Goal: Transaction & Acquisition: Purchase product/service

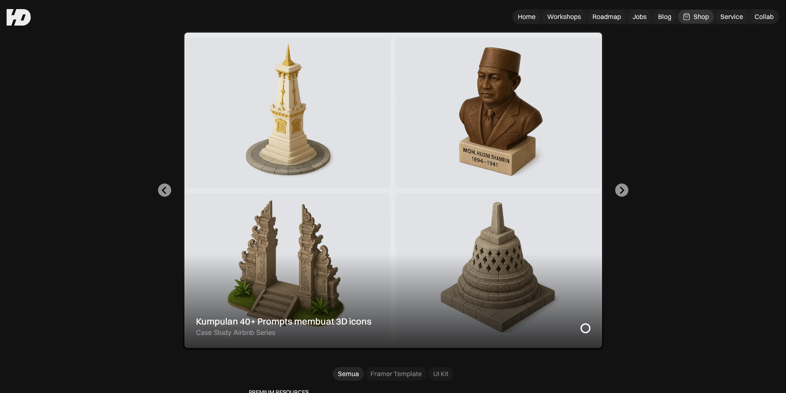
scroll to position [206, 0]
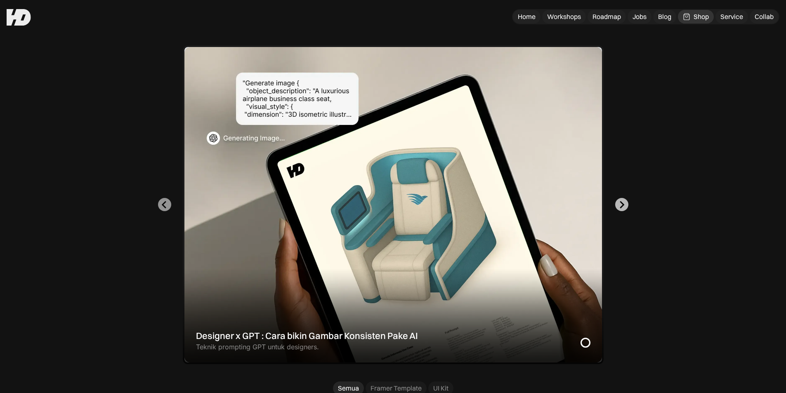
click at [623, 203] on icon "Next slide" at bounding box center [622, 204] width 5 height 7
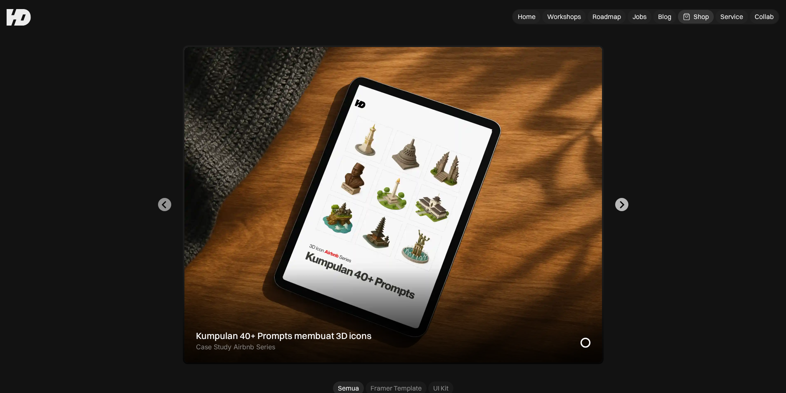
click at [623, 203] on icon "Go to first slide" at bounding box center [622, 204] width 5 height 7
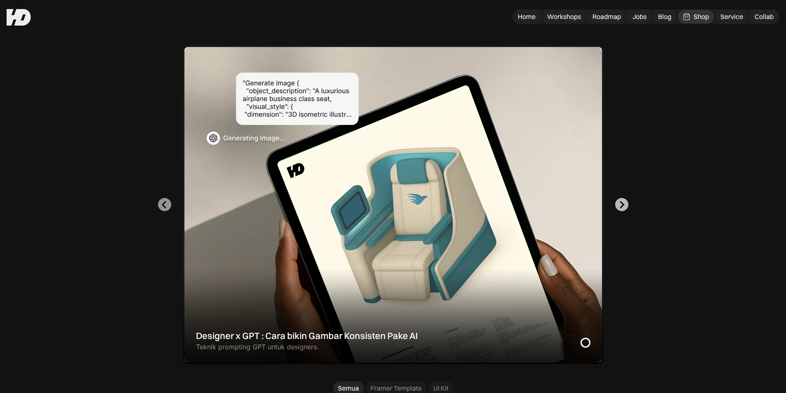
click at [623, 203] on icon "Next slide" at bounding box center [622, 204] width 5 height 7
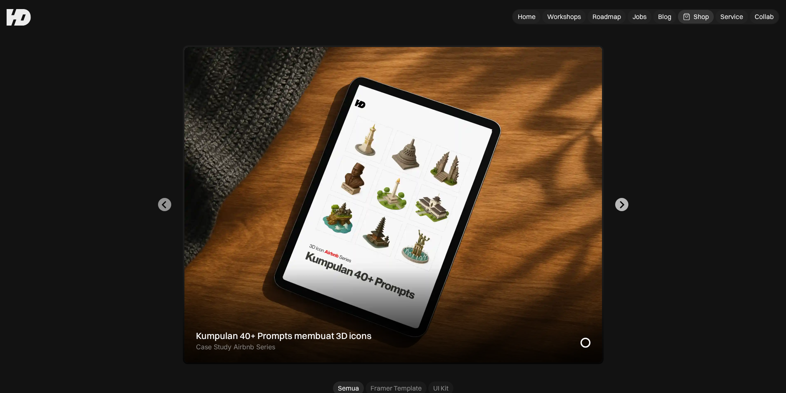
click at [623, 203] on icon "Go to first slide" at bounding box center [622, 204] width 5 height 7
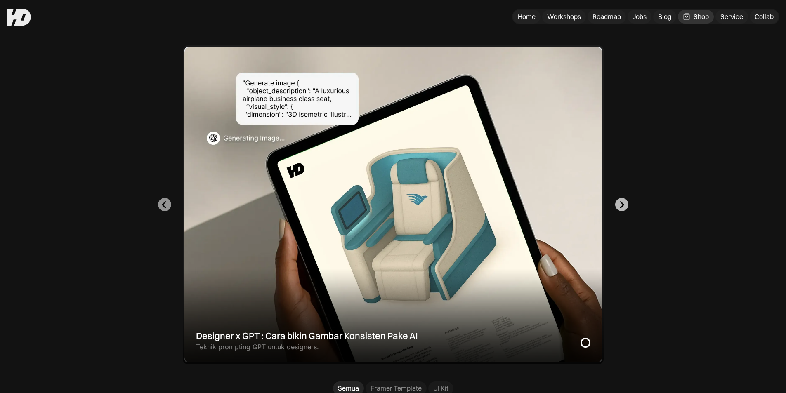
click at [623, 203] on icon "Next slide" at bounding box center [622, 204] width 5 height 7
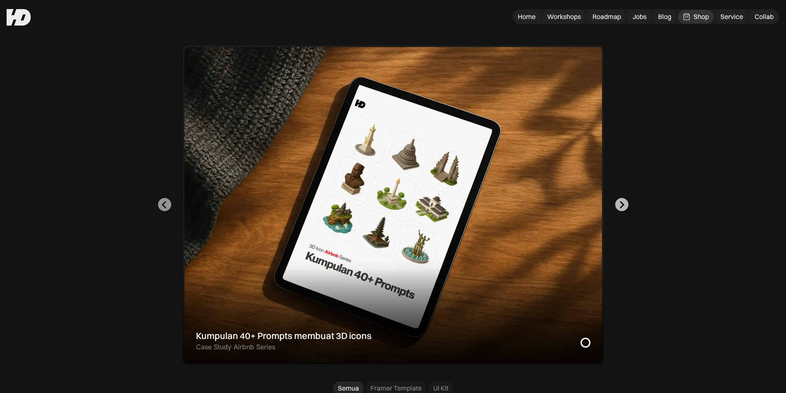
click at [623, 203] on icon "Next slide" at bounding box center [622, 204] width 5 height 7
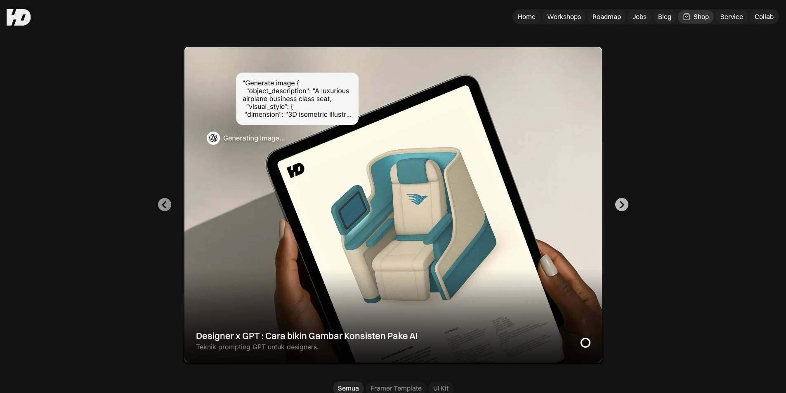
click at [623, 203] on icon "Go to first slide" at bounding box center [622, 204] width 5 height 7
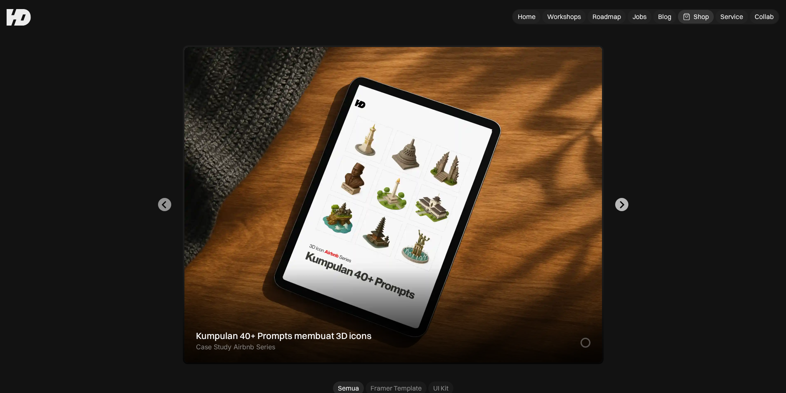
click at [623, 203] on icon "Next slide" at bounding box center [622, 204] width 5 height 7
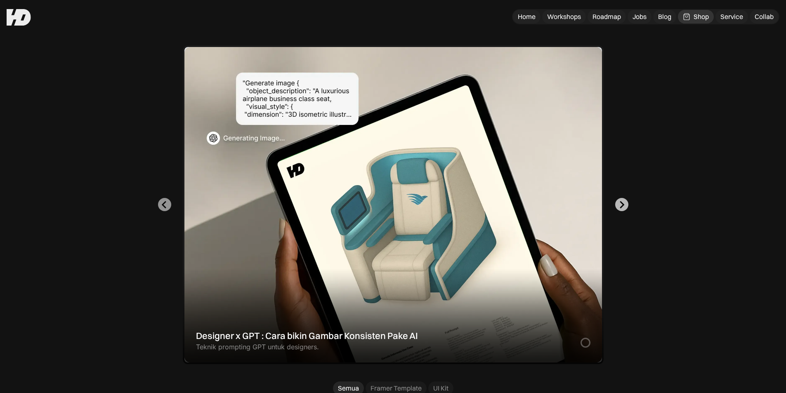
click at [623, 203] on icon "Next slide" at bounding box center [622, 204] width 5 height 7
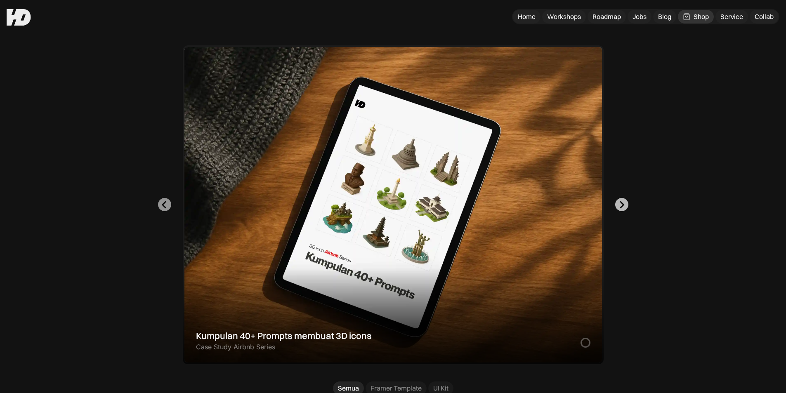
click at [623, 203] on icon "Next slide" at bounding box center [622, 204] width 5 height 7
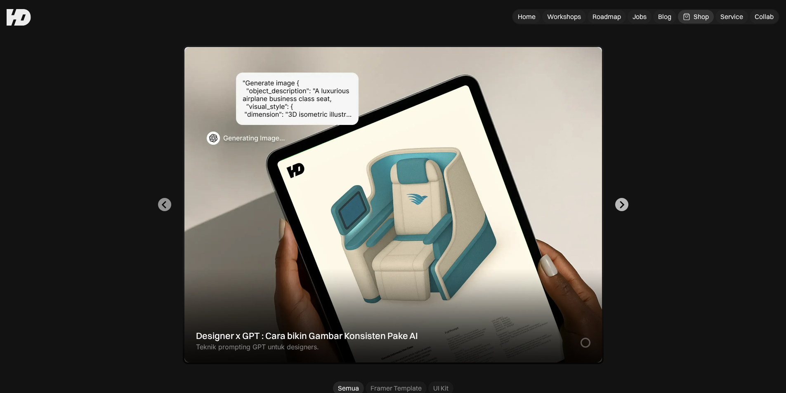
click at [623, 203] on icon "Next slide" at bounding box center [622, 204] width 5 height 7
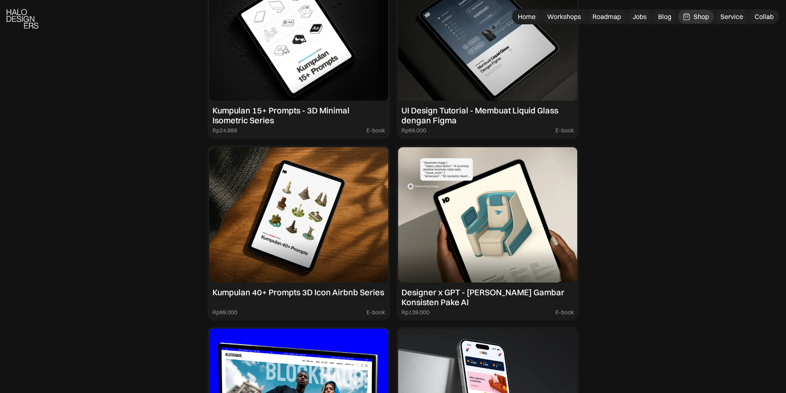
scroll to position [867, 0]
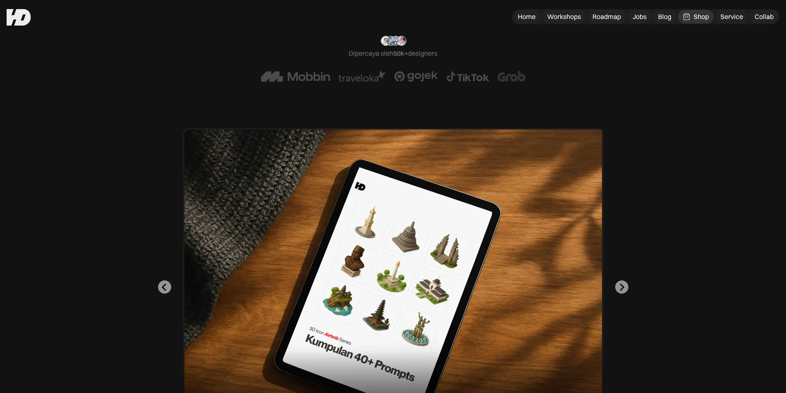
scroll to position [0, 0]
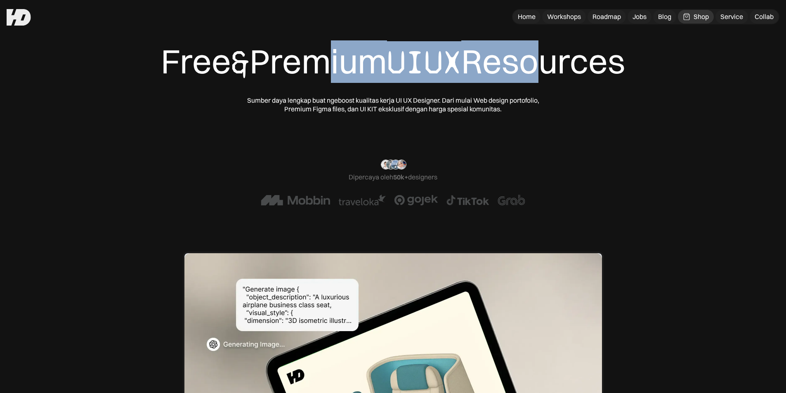
drag, startPoint x: 313, startPoint y: 57, endPoint x: 543, endPoint y: 69, distance: 229.8
click at [543, 69] on div "Free & Premium UIUX Resources" at bounding box center [393, 62] width 464 height 42
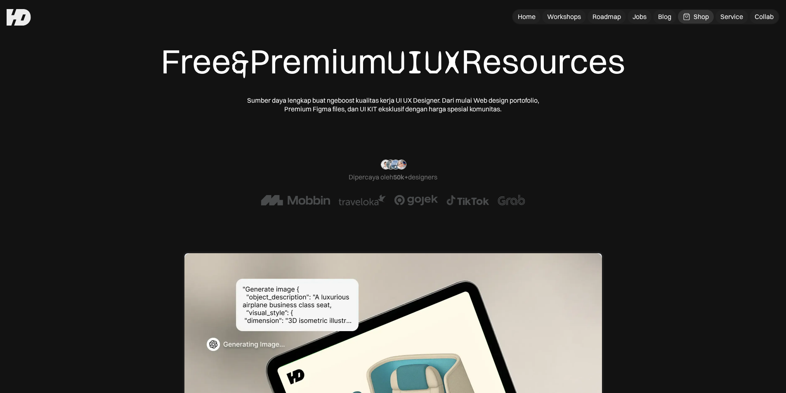
click at [566, 66] on div "Free & Premium UIUX Resources" at bounding box center [393, 62] width 464 height 42
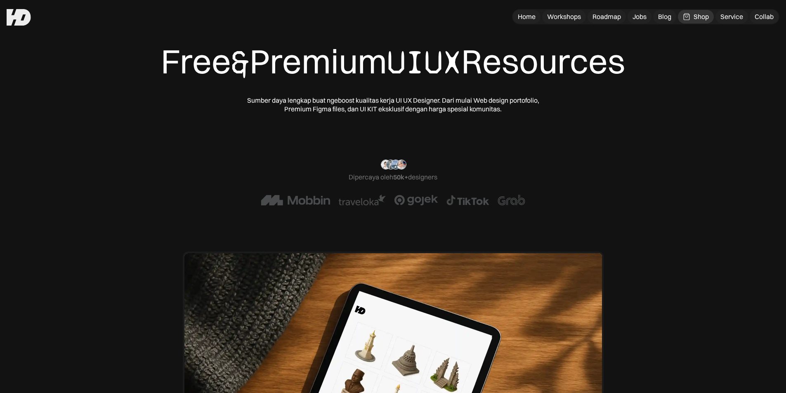
click at [534, 54] on div "Free & Premium UIUX Resources" at bounding box center [393, 62] width 464 height 42
click at [510, 172] on div "“Ohiya, aku mau ucap terima kasih after perjalanan panjang belajar otodidak den…" at bounding box center [393, 183] width 654 height 46
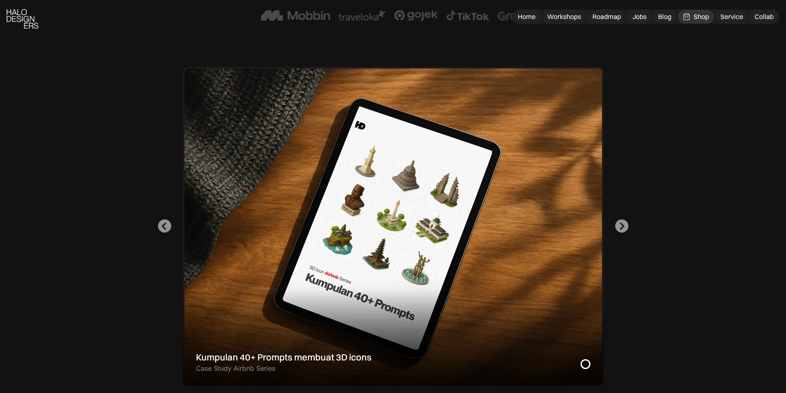
scroll to position [206, 0]
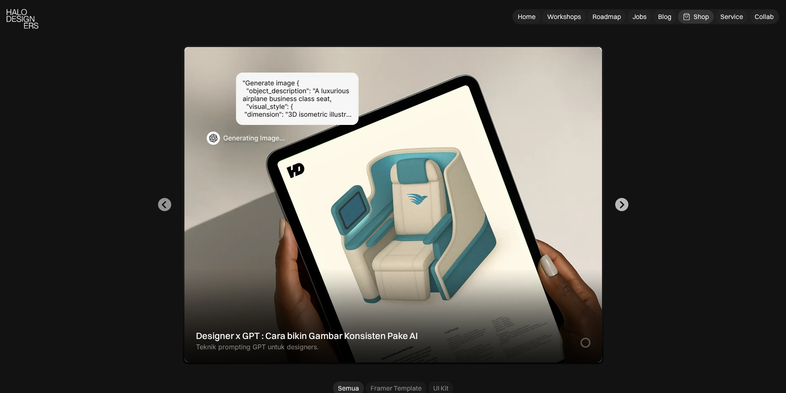
click at [622, 206] on icon "Next slide" at bounding box center [622, 205] width 8 height 8
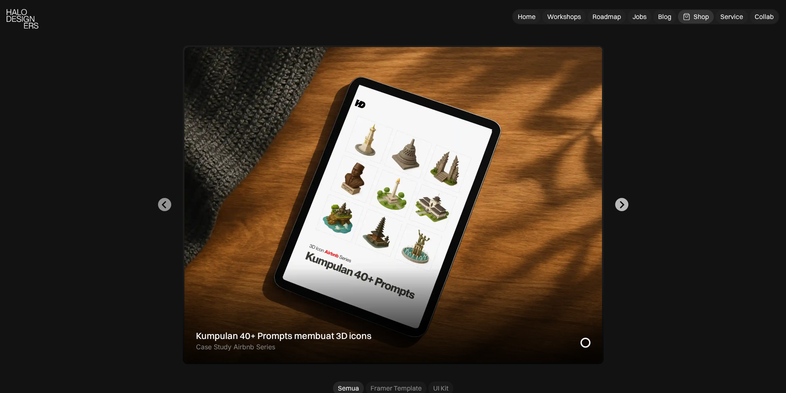
click at [622, 204] on icon "Go to first slide" at bounding box center [622, 205] width 8 height 8
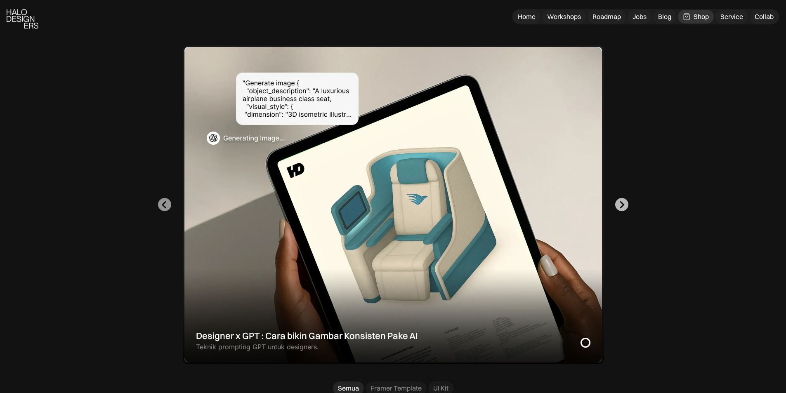
click at [622, 204] on icon "Next slide" at bounding box center [622, 205] width 8 height 8
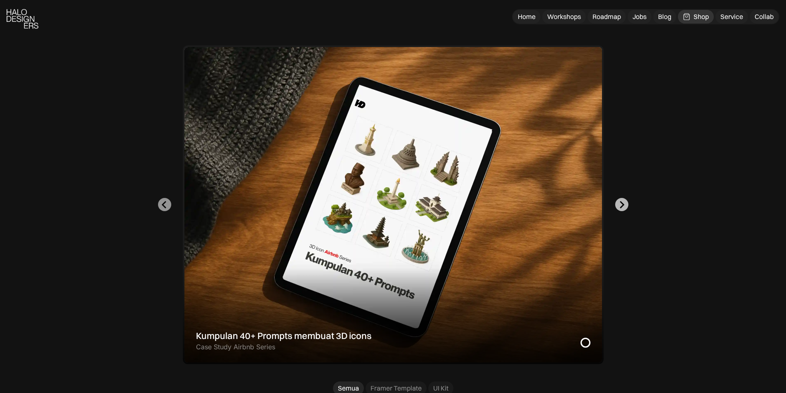
click at [621, 204] on icon "Go to first slide" at bounding box center [622, 205] width 8 height 8
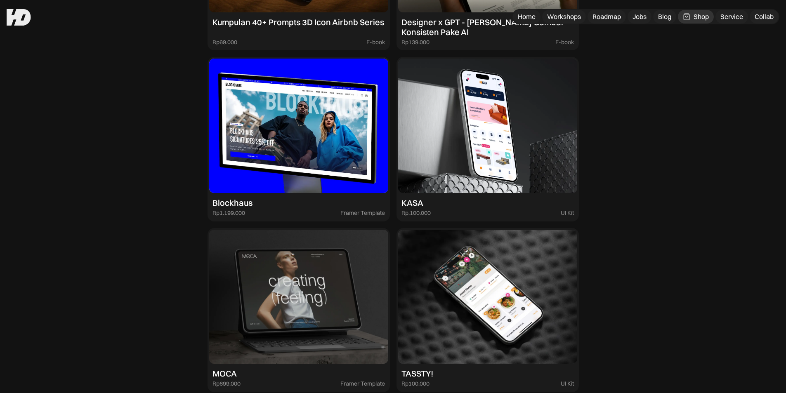
scroll to position [1073, 0]
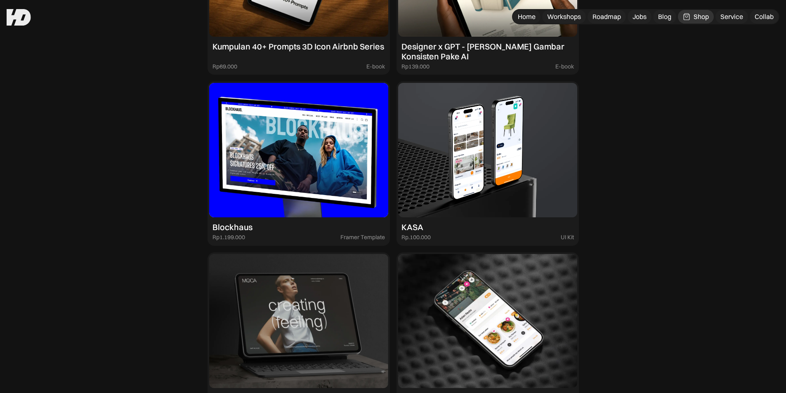
click at [523, 158] on img at bounding box center [487, 150] width 179 height 135
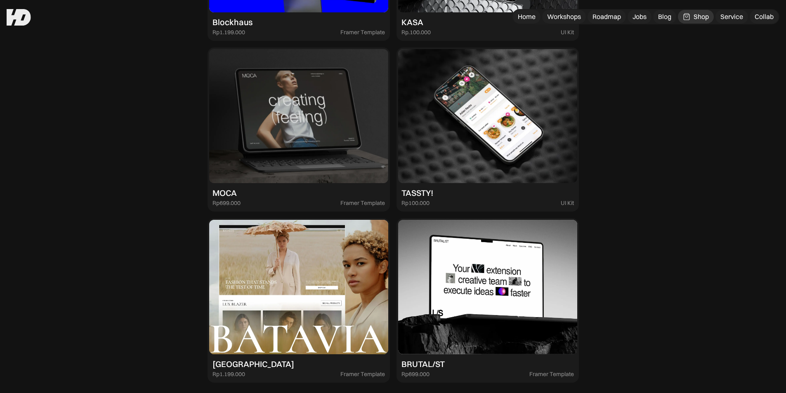
scroll to position [1237, 0]
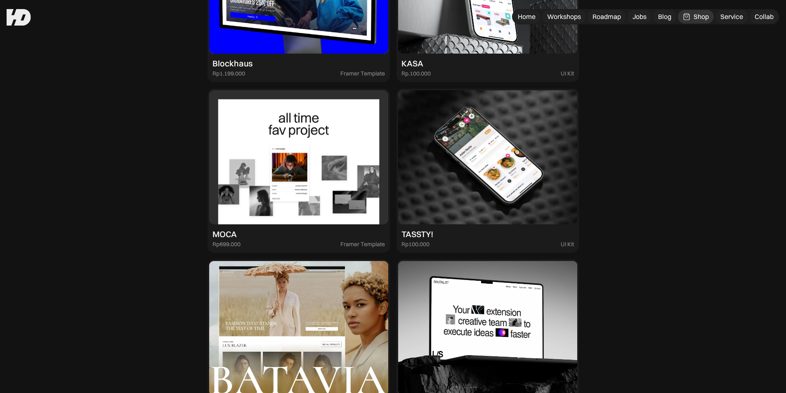
click at [268, 143] on img at bounding box center [298, 157] width 179 height 135
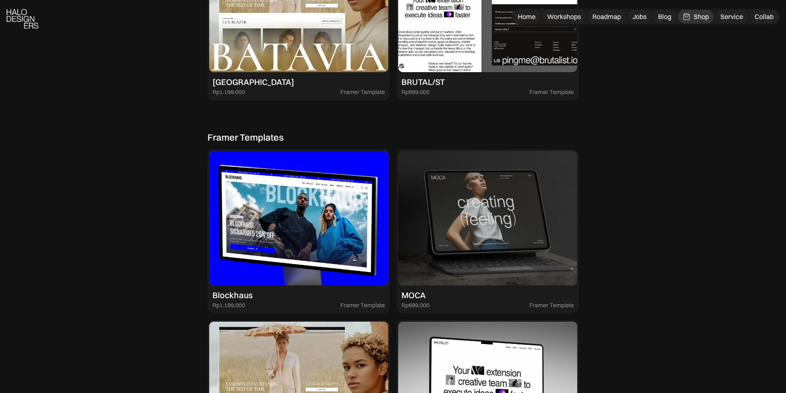
scroll to position [1610, 0]
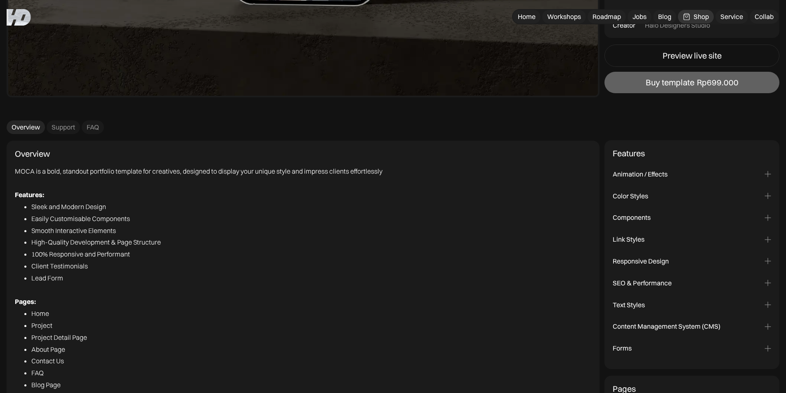
scroll to position [1692, 0]
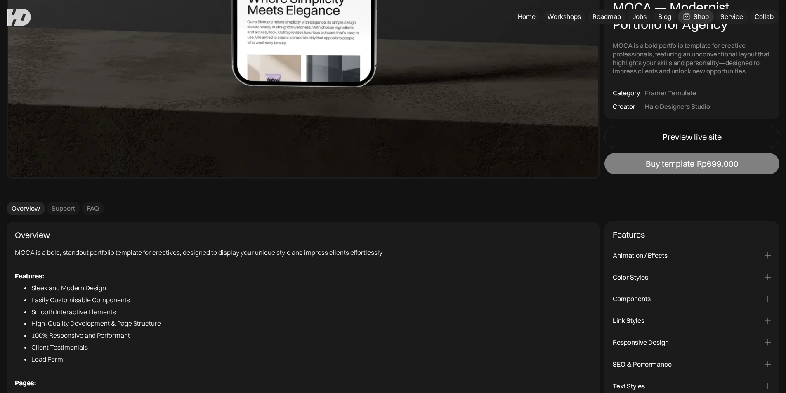
click at [658, 164] on div "Buy template" at bounding box center [670, 164] width 49 height 10
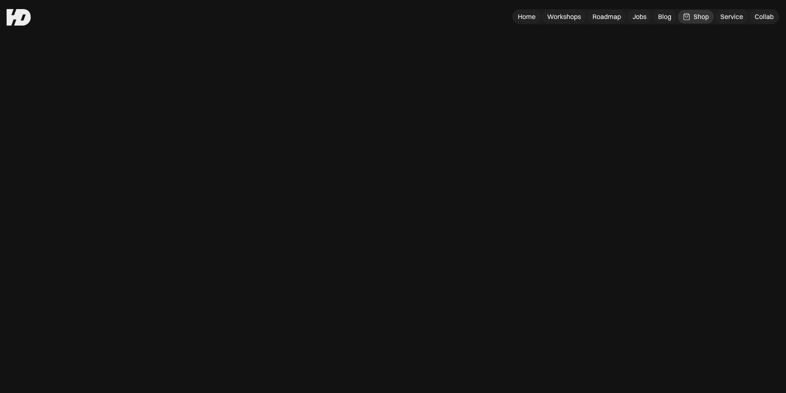
scroll to position [1709, 0]
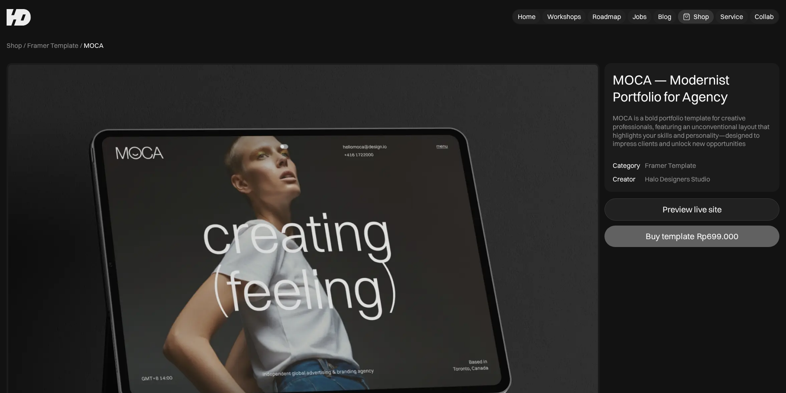
click at [669, 208] on div "Preview live site" at bounding box center [692, 210] width 59 height 10
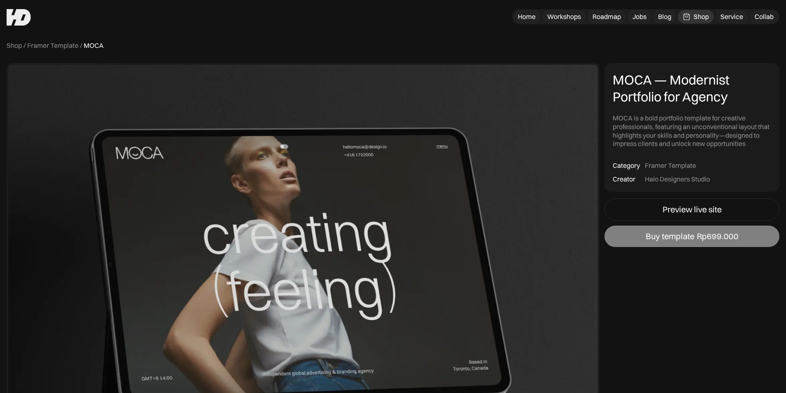
click at [691, 239] on div "Buy template" at bounding box center [670, 237] width 49 height 10
